Goal: Transaction & Acquisition: Book appointment/travel/reservation

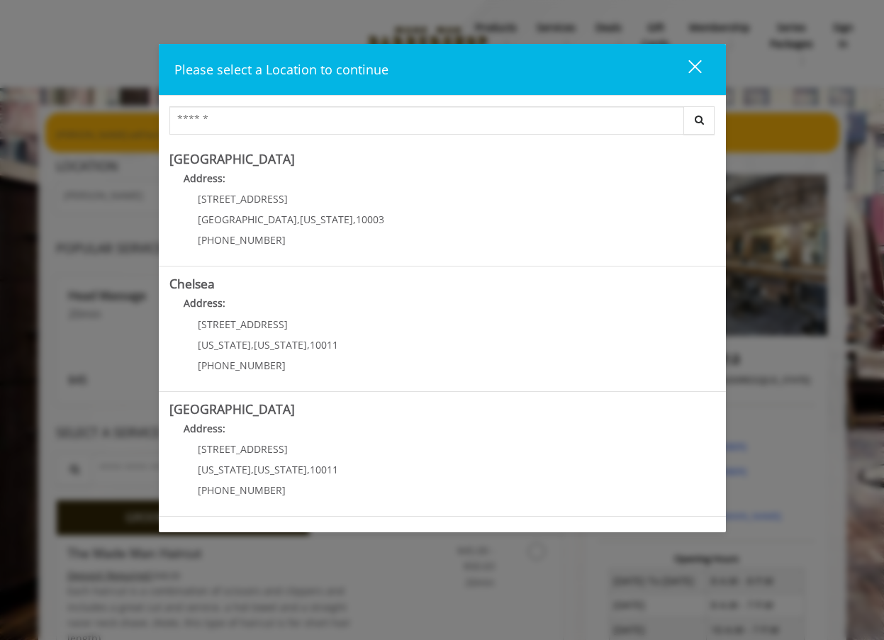
click at [695, 68] on div "close dialog" at bounding box center [694, 66] width 13 height 13
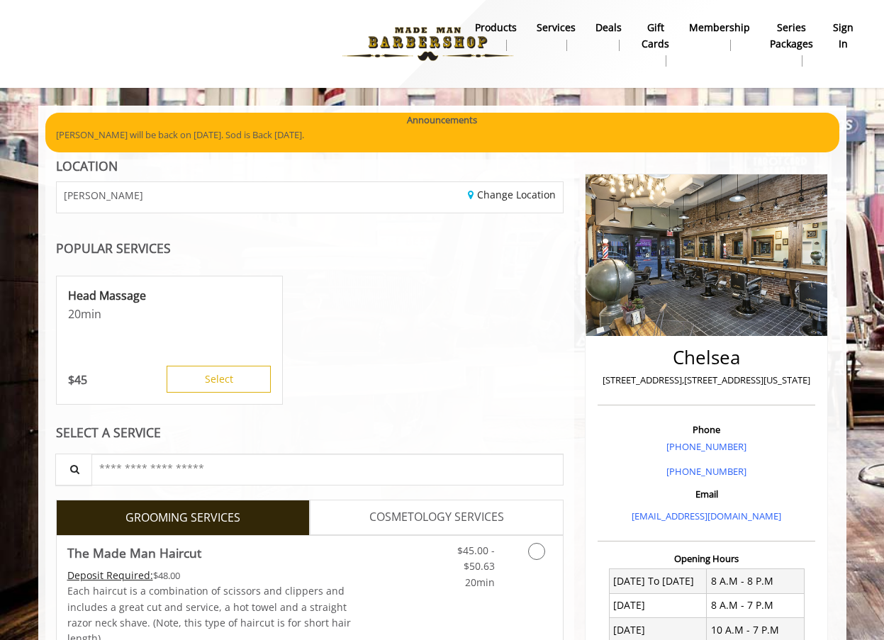
click at [832, 39] on link "sign in" at bounding box center [843, 36] width 40 height 37
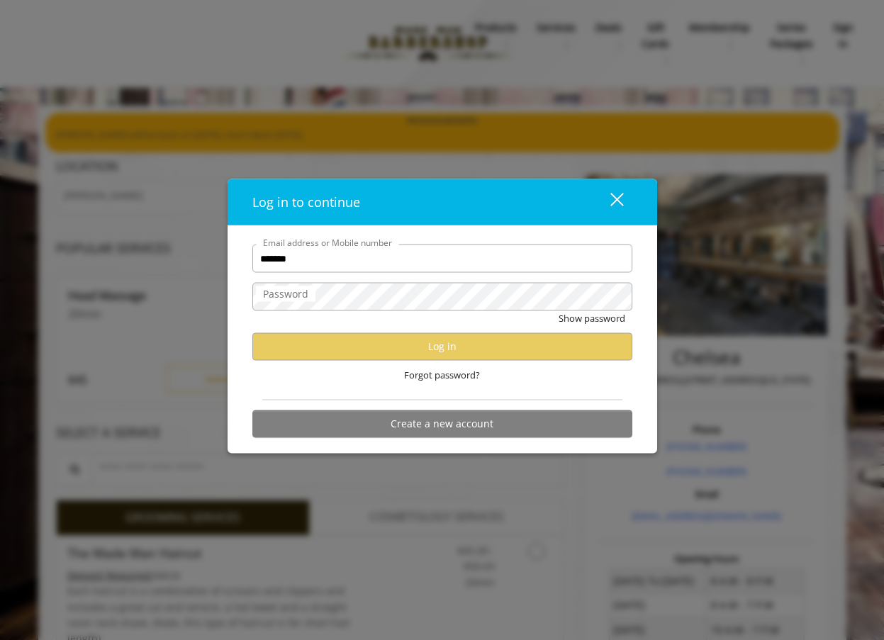
type input "**********"
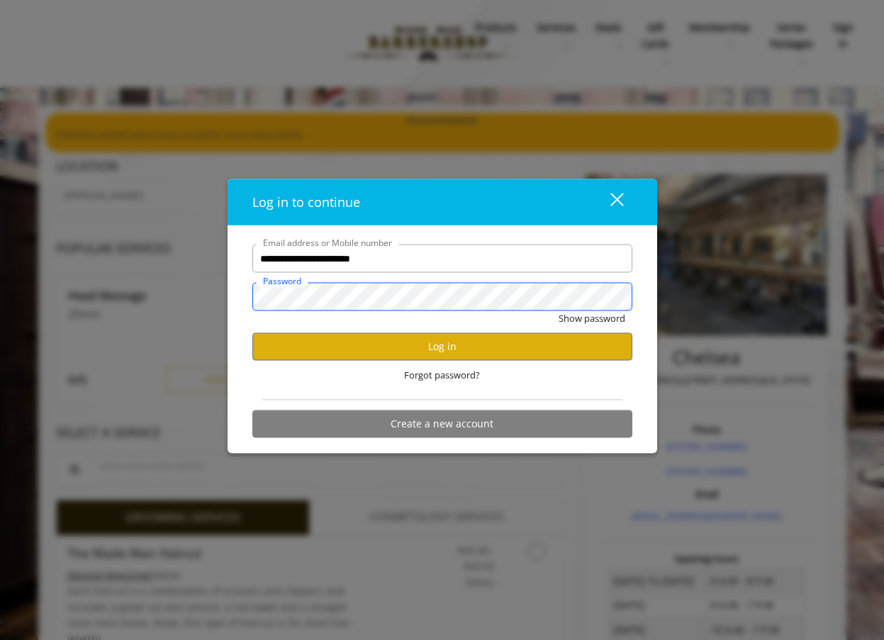
click at [559, 311] on button "Show password" at bounding box center [592, 318] width 67 height 15
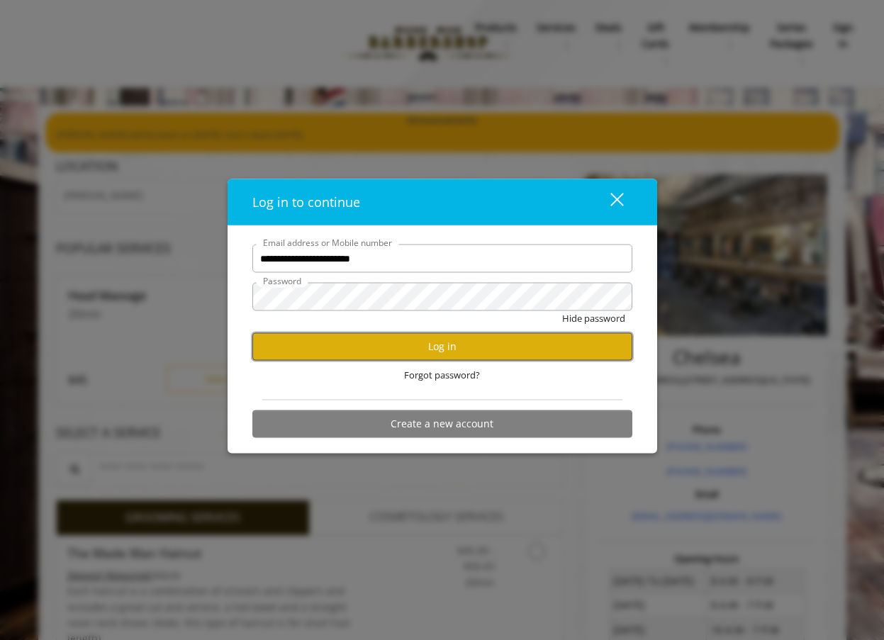
click at [330, 345] on button "Log in" at bounding box center [442, 346] width 380 height 28
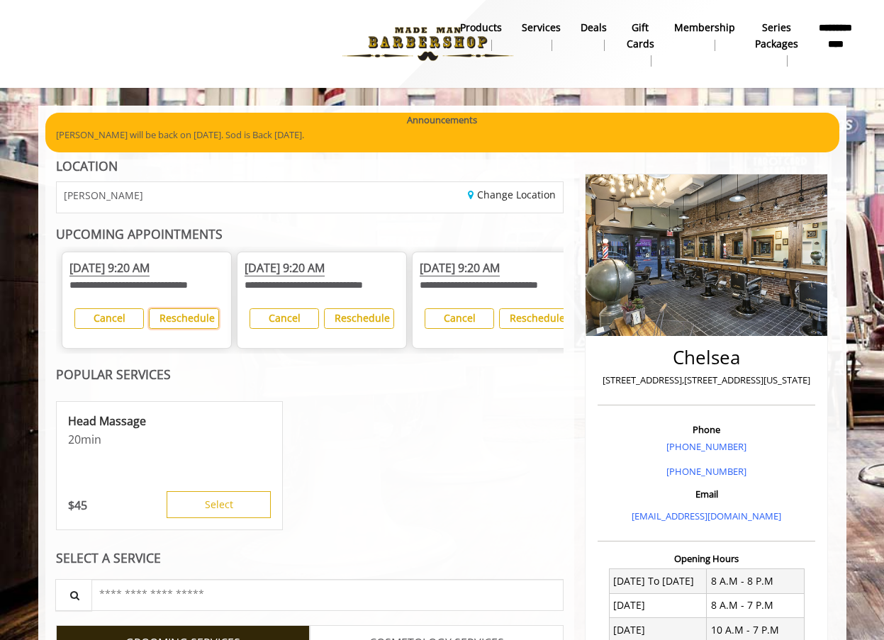
click at [192, 325] on b "Reschedule" at bounding box center [187, 317] width 55 height 13
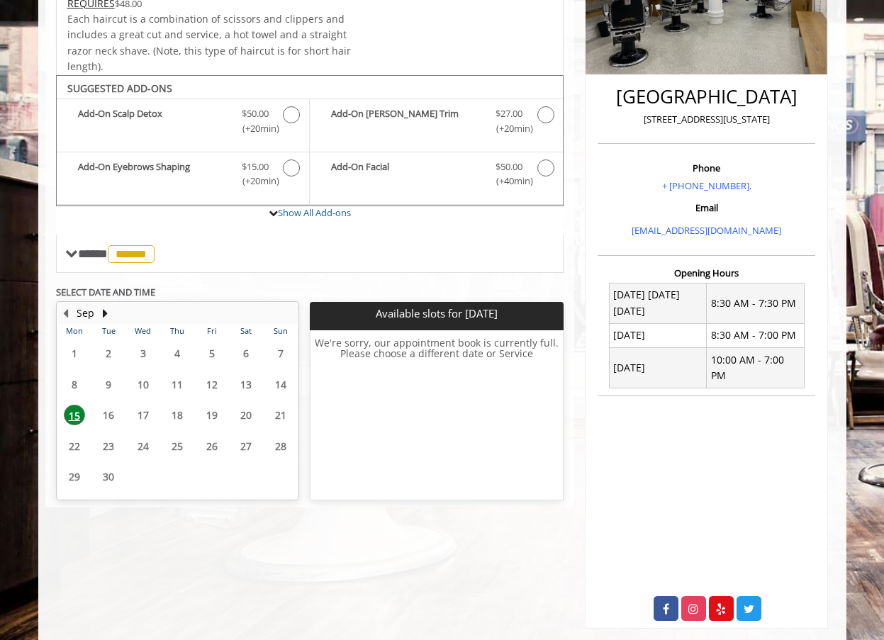
scroll to position [301, 0]
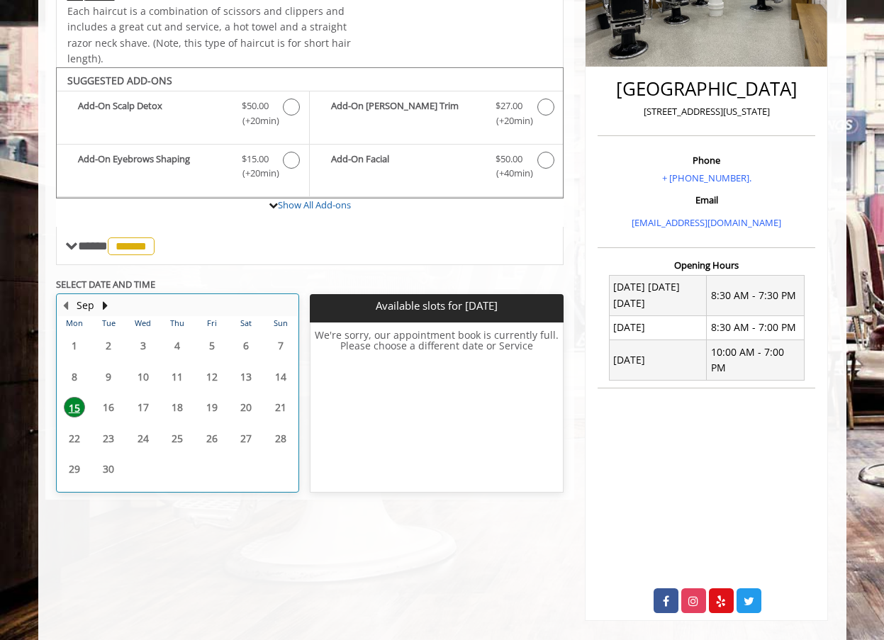
click at [111, 408] on table "Mon Tue Wed Thu Fri Sat Sun 1 2 3 4 5 6 7 8 9 10 11 12 13 14 15 16 17 18 19 20 …" at bounding box center [177, 403] width 240 height 175
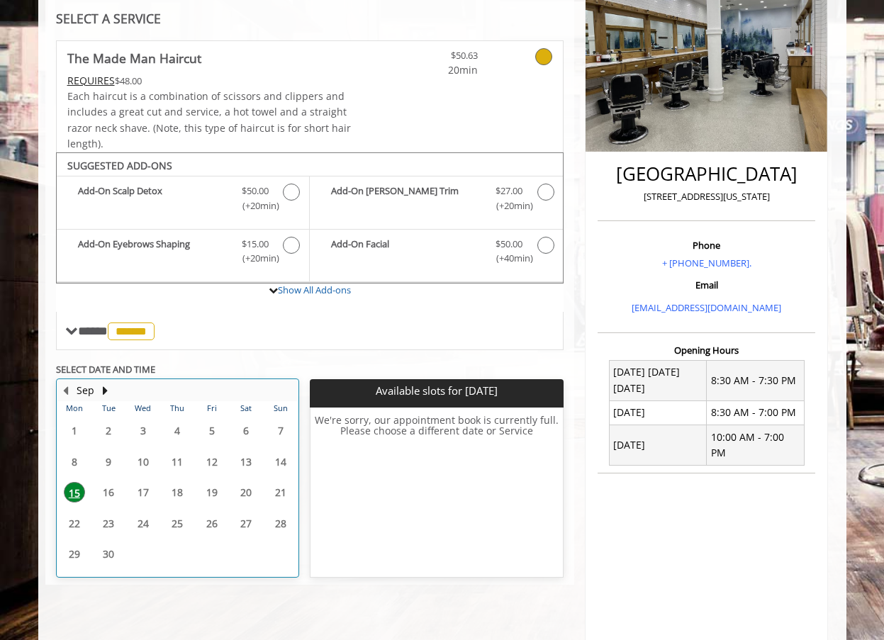
scroll to position [217, 0]
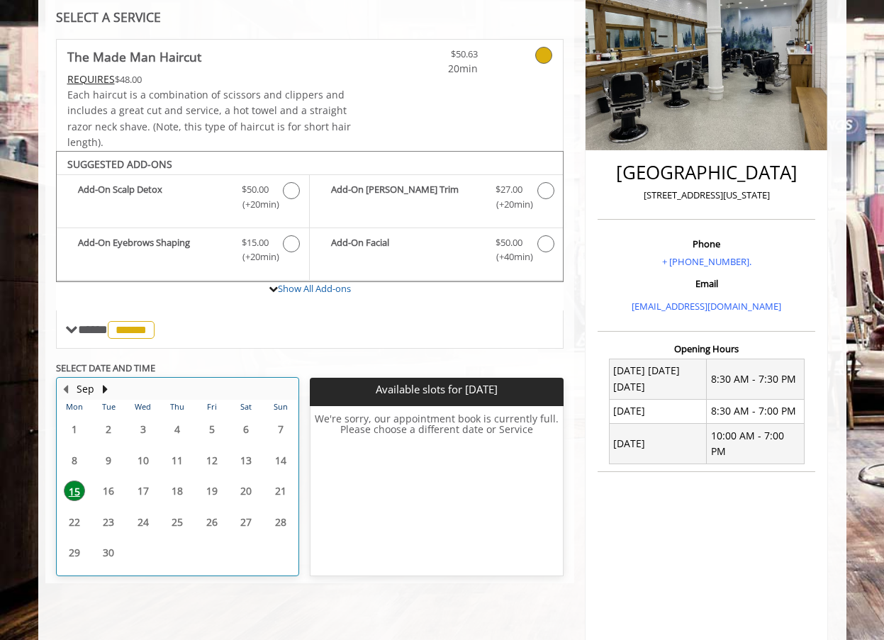
click at [107, 517] on table "Mon Tue Wed Thu Fri Sat Sun 1 2 3 4 5 6 7 8 9 10 11 12 13 14 15 16 17 18 19 20 …" at bounding box center [177, 487] width 240 height 175
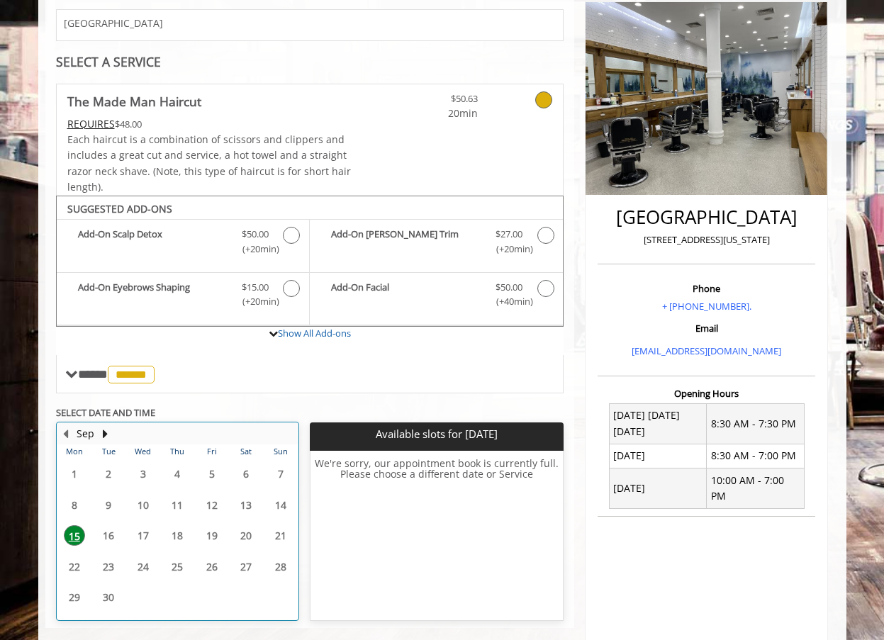
scroll to position [172, 0]
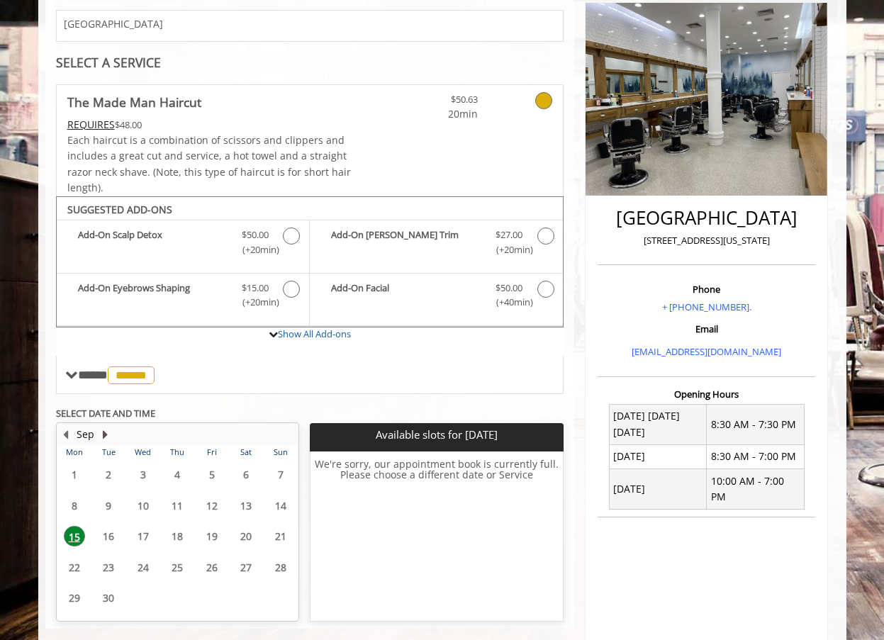
click at [108, 436] on button "Next Month" at bounding box center [105, 435] width 11 height 16
click at [67, 435] on button "Previous Month" at bounding box center [65, 435] width 11 height 16
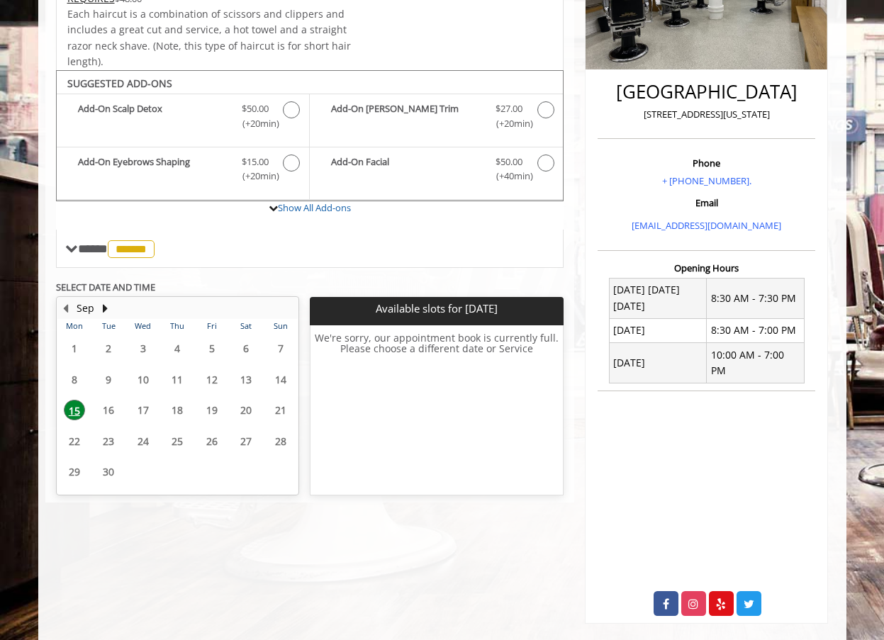
scroll to position [299, 0]
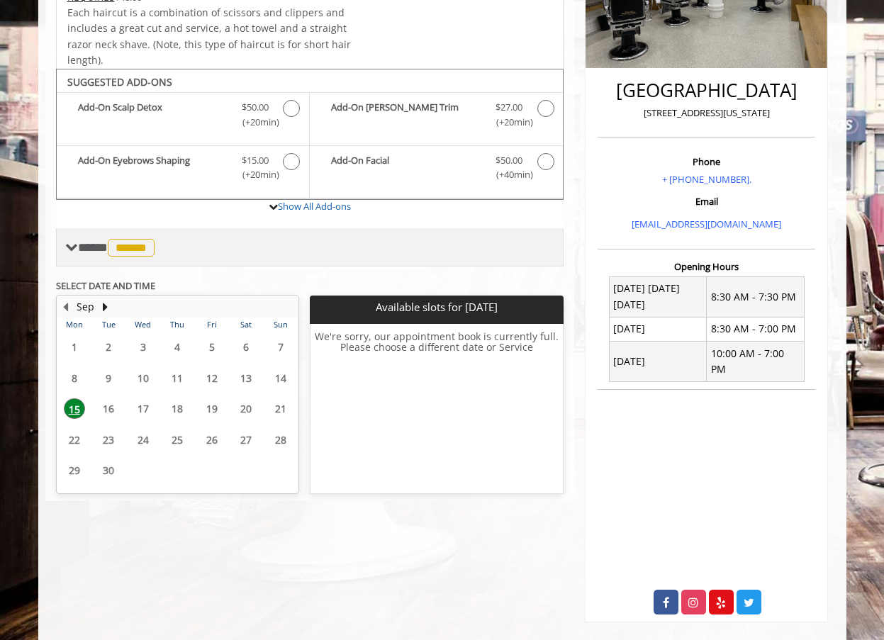
click at [145, 251] on span "******" at bounding box center [131, 248] width 47 height 18
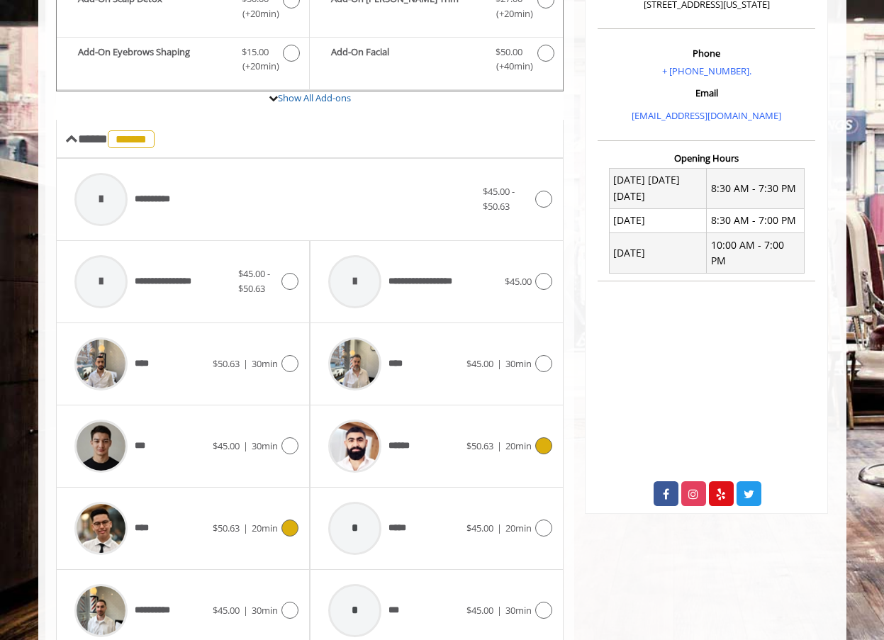
click at [291, 533] on icon at bounding box center [289, 528] width 17 height 17
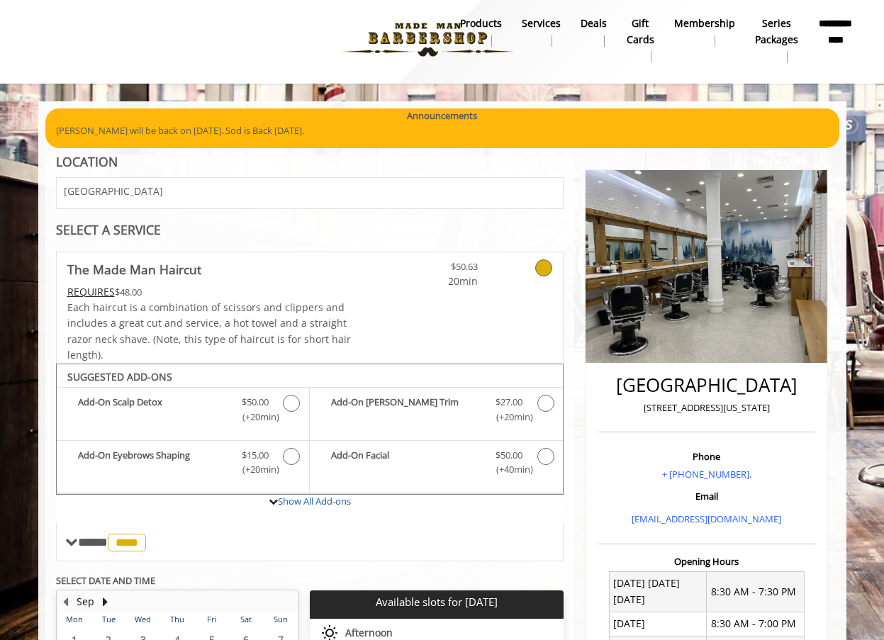
scroll to position [0, 0]
